Goal: Information Seeking & Learning: Learn about a topic

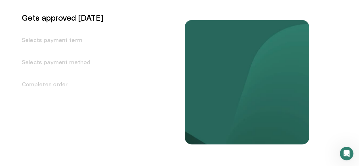
scroll to position [766, 0]
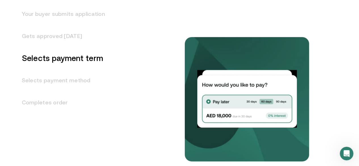
click at [73, 25] on h3 "Your buyer submits application" at bounding box center [60, 14] width 90 height 22
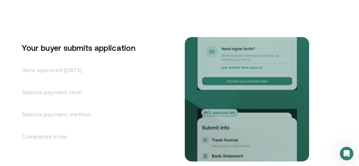
scroll to position [697, 0]
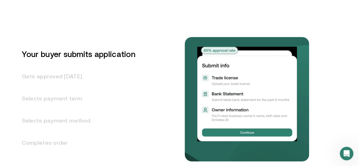
click at [71, 87] on h3 "Gets approved in 1 day" at bounding box center [75, 76] width 120 height 22
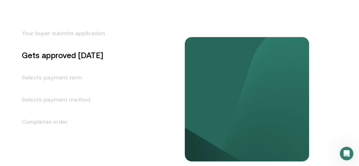
scroll to position [719, 0]
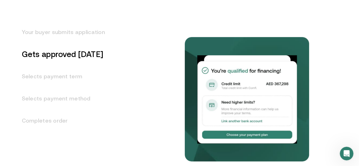
click at [71, 87] on h3 "Selects payment term" at bounding box center [60, 76] width 90 height 22
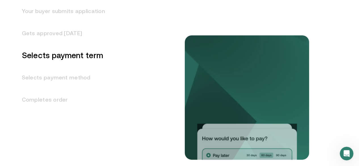
scroll to position [742, 0]
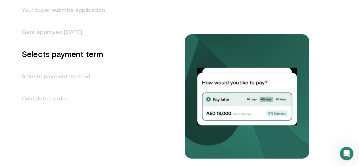
click at [72, 87] on h3 "Selects payment method" at bounding box center [60, 76] width 90 height 22
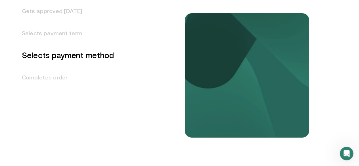
scroll to position [764, 0]
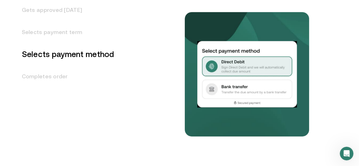
click at [69, 87] on h3 "Completes order" at bounding box center [64, 76] width 99 height 22
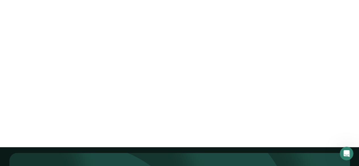
scroll to position [1757, 0]
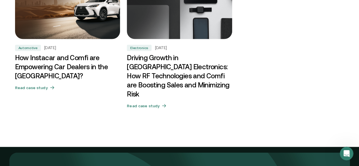
drag, startPoint x: 66, startPoint y: 102, endPoint x: 287, endPoint y: 92, distance: 220.4
click at [287, 92] on div "Automotive Oct 16, 2024 How Instacar and Comfi are Empowering Car Dealers in th…" at bounding box center [179, 43] width 340 height 139
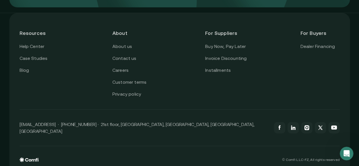
scroll to position [2019, 0]
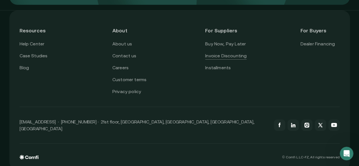
click at [226, 60] on link "Invoice Discounting" at bounding box center [225, 55] width 41 height 7
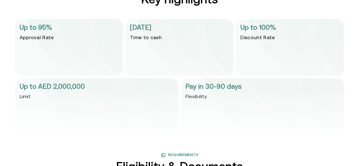
scroll to position [1180, 0]
drag, startPoint x: 148, startPoint y: 78, endPoint x: 76, endPoint y: 24, distance: 89.7
click at [76, 24] on div "Up to 95% Approval Rate" at bounding box center [69, 47] width 108 height 57
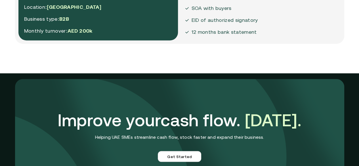
scroll to position [1602, 0]
